Goal: Complete application form

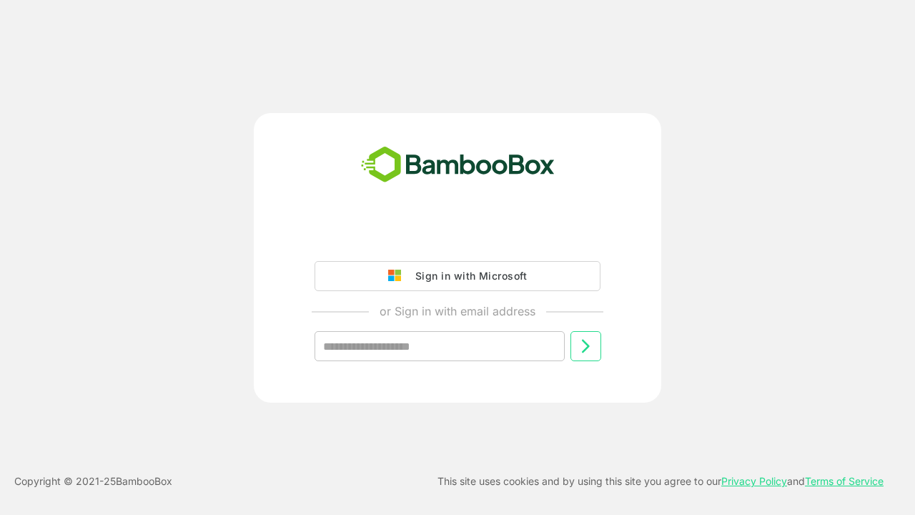
type input "**********"
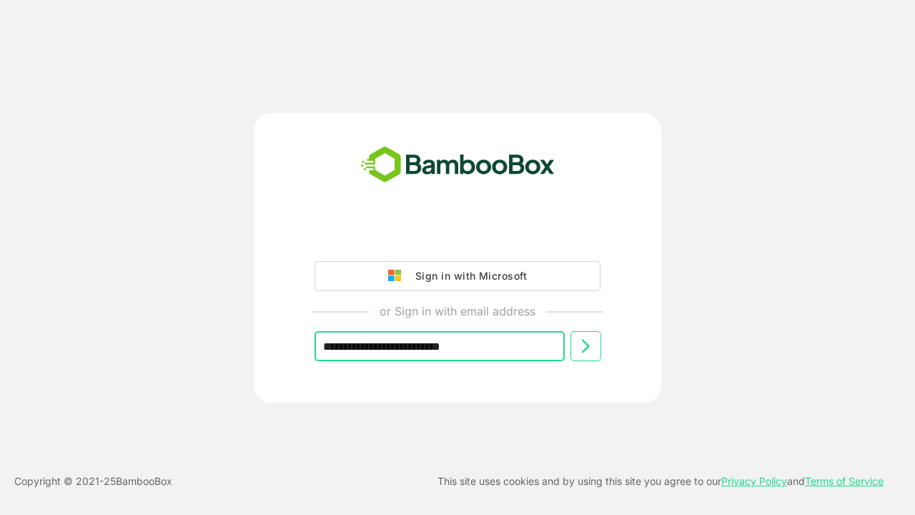
click at [585, 346] on icon at bounding box center [585, 345] width 17 height 17
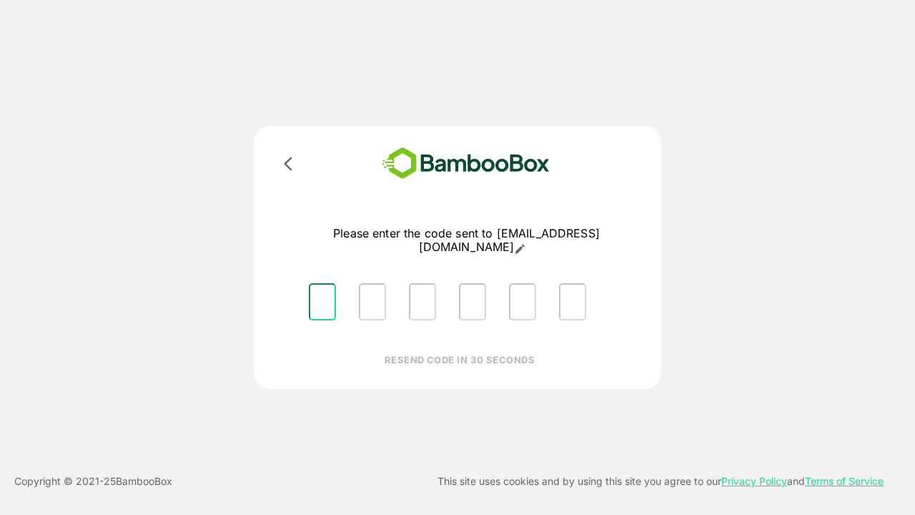
type input "*"
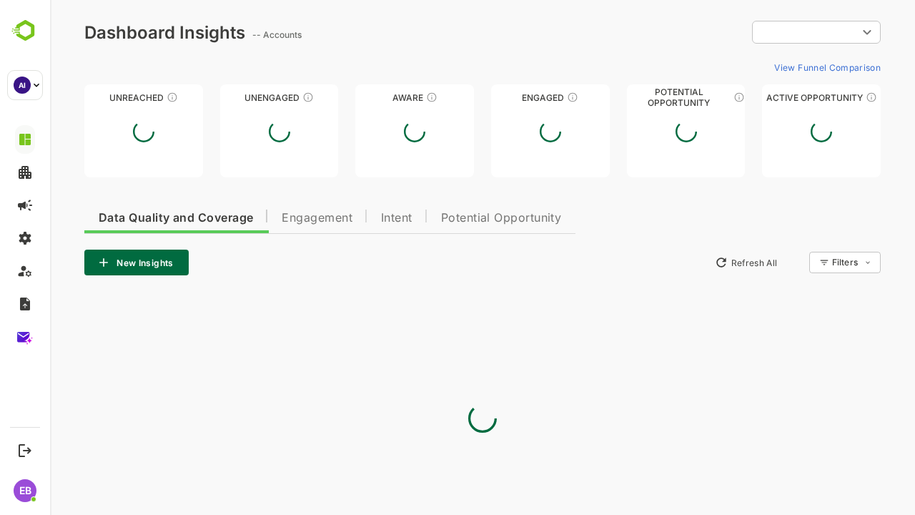
type input "**********"
